Goal: Browse casually

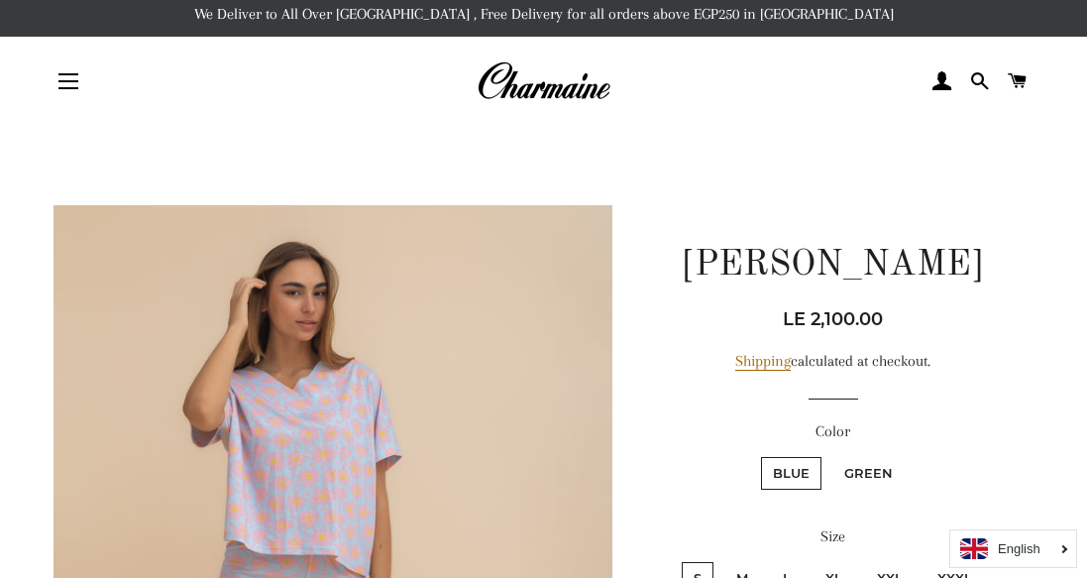
click at [455, 111] on header "Site navigation Home NEW Spring/Summer '25 Search" at bounding box center [543, 81] width 1087 height 89
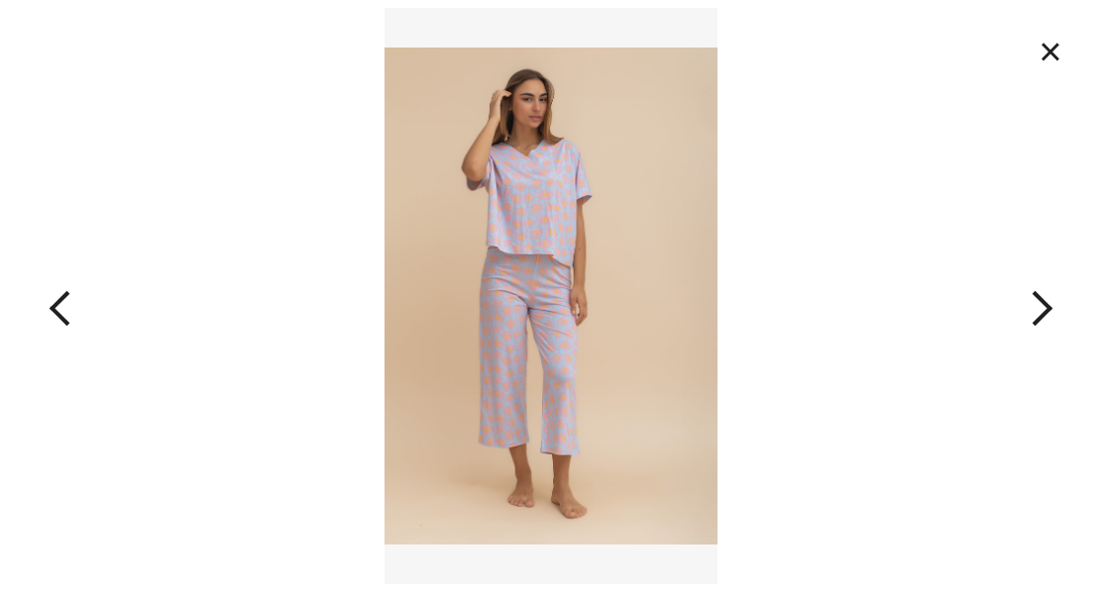
click at [1056, 60] on button "×" at bounding box center [1050, 52] width 44 height 44
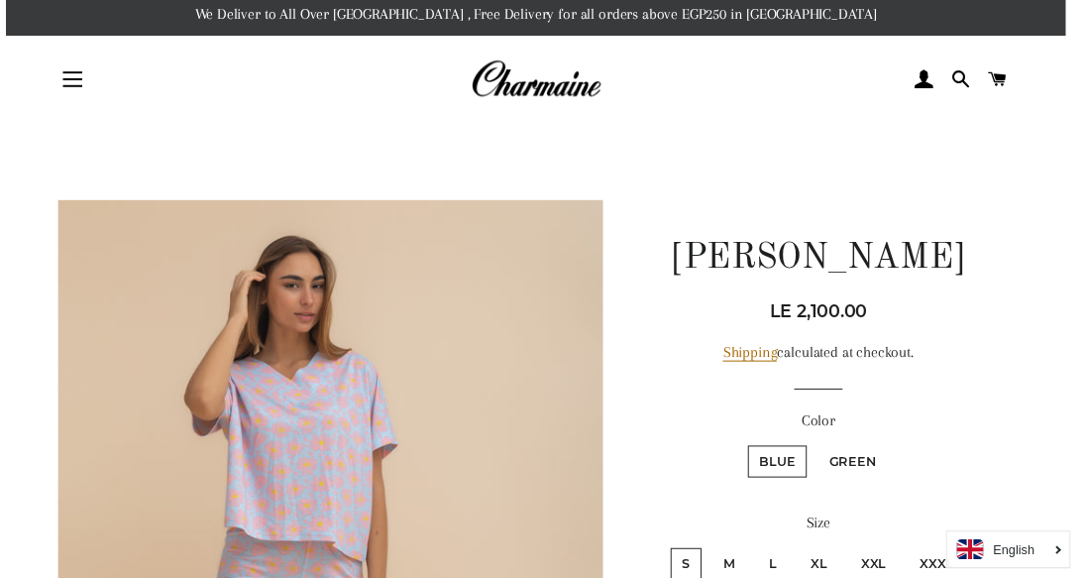
scroll to position [213, 0]
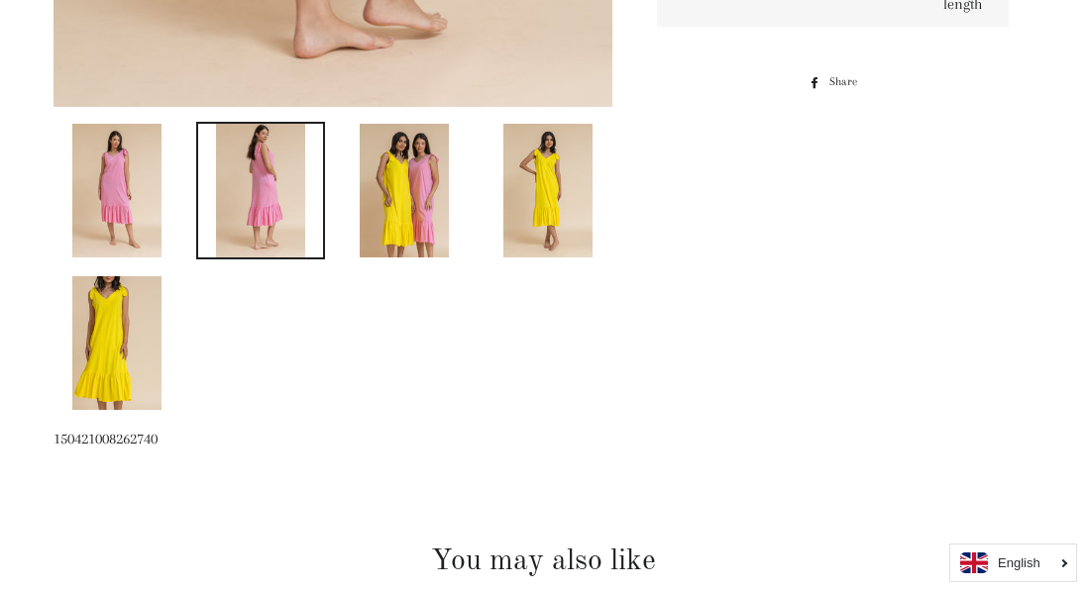
click at [95, 178] on img at bounding box center [116, 191] width 89 height 134
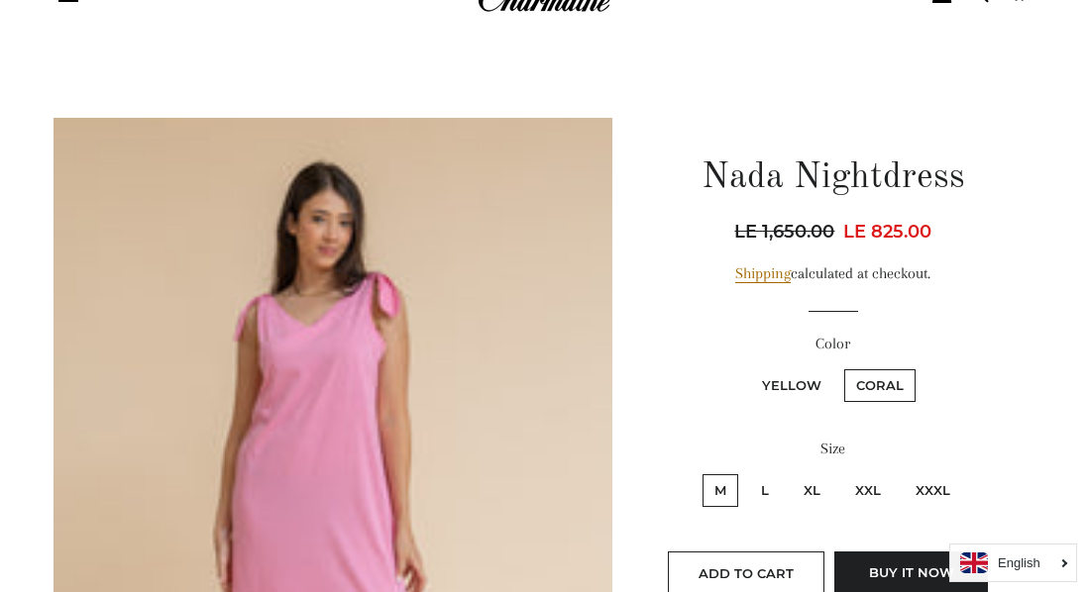
scroll to position [212, 0]
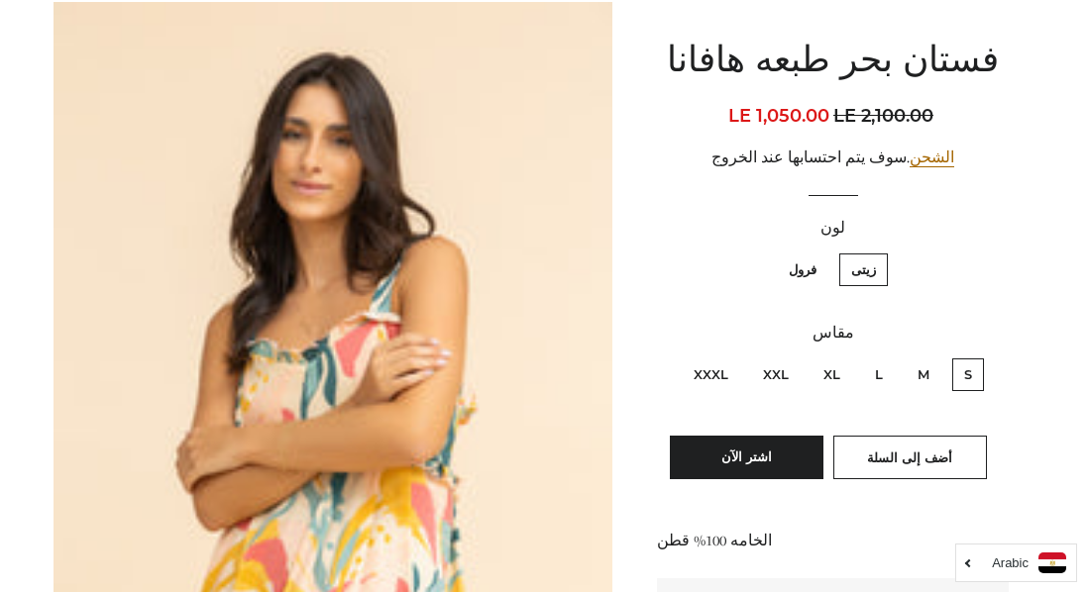
scroll to position [210, 0]
